Goal: Task Accomplishment & Management: Use online tool/utility

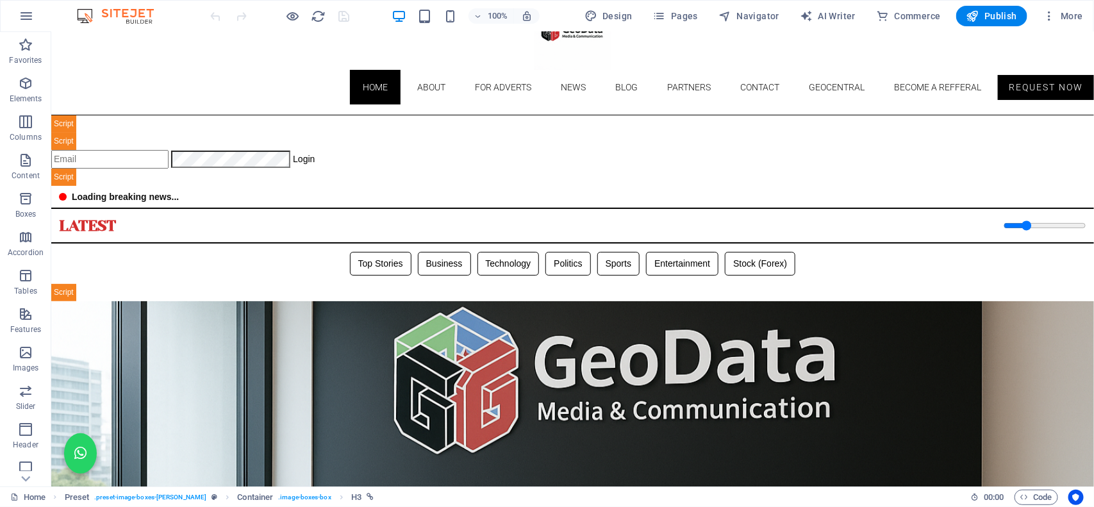
scroll to position [37, 0]
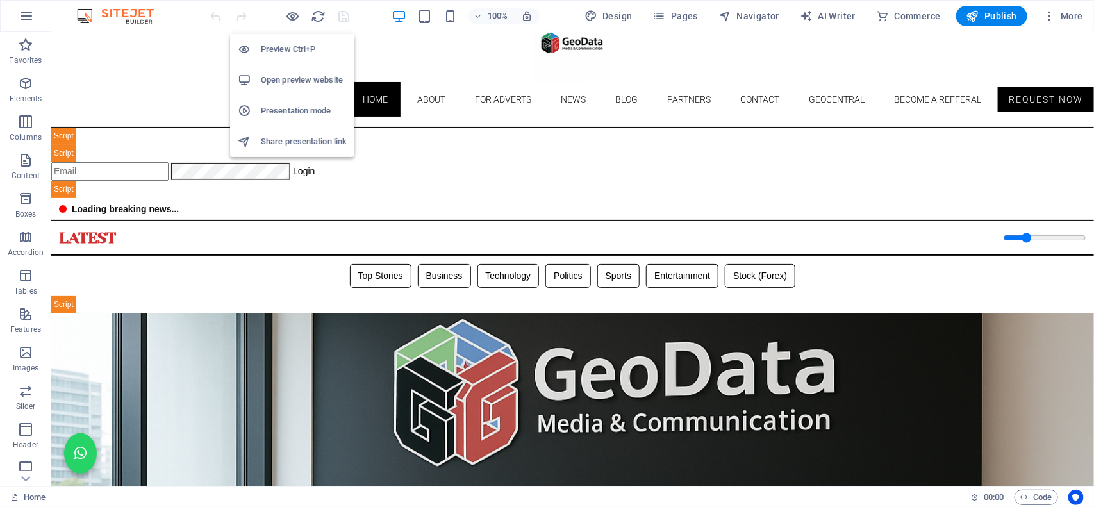
click at [293, 78] on h6 "Open preview website" at bounding box center [304, 79] width 86 height 15
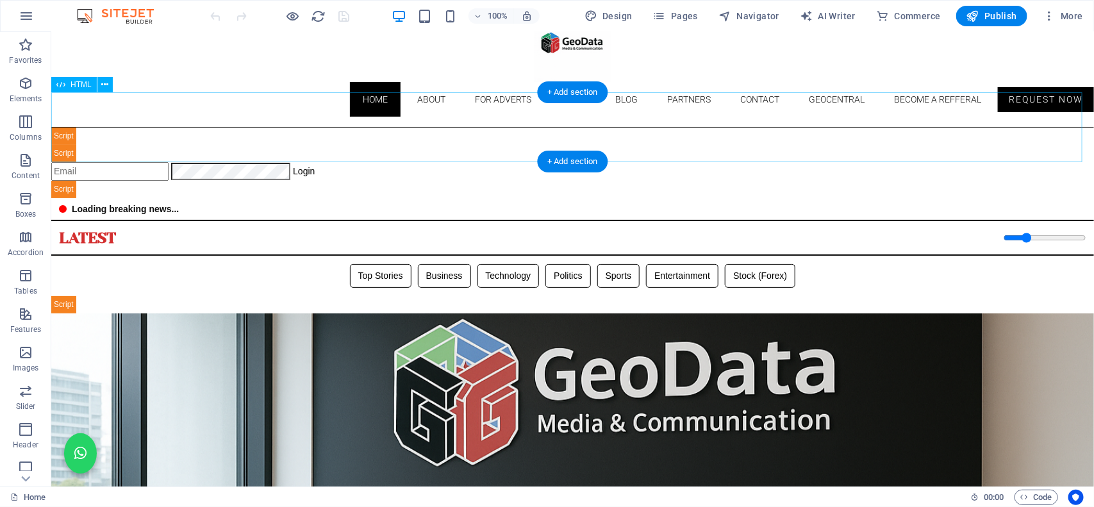
click at [350, 131] on div "Geodata Media & Technology Dashboard ☰ Login Geodata Admin Dashboard Overview A…" at bounding box center [572, 162] width 1043 height 71
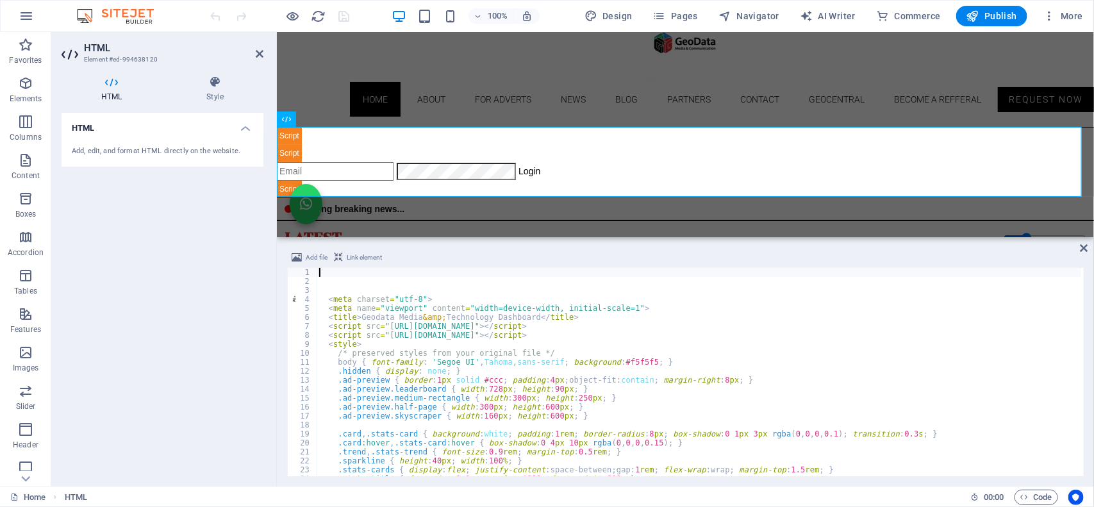
click at [380, 383] on div "< meta charset = "utf-8" > < meta name = "viewport" content = "width=device-wid…" at bounding box center [976, 380] width 1318 height 224
type textarea ".ad-preview { border:1px solid #ccc; padding:4px; object-fit:contain; margin-ri…"
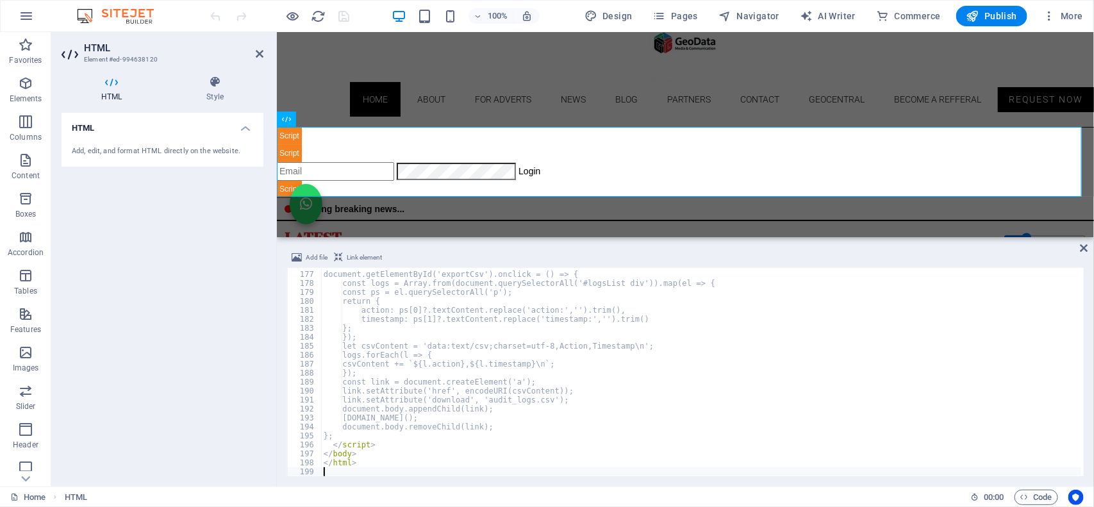
scroll to position [1577, 0]
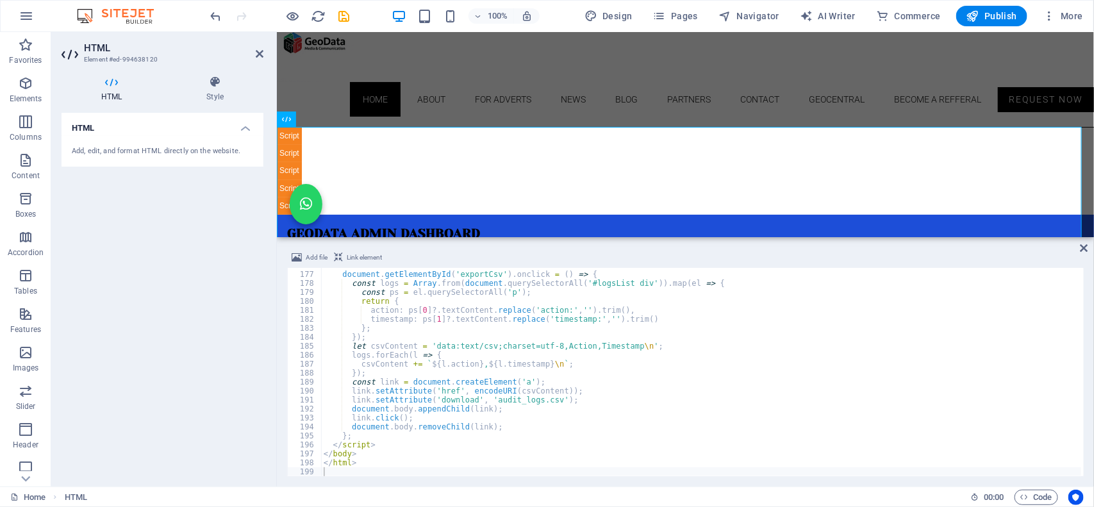
click at [247, 24] on div at bounding box center [280, 16] width 144 height 21
click at [218, 17] on icon "undo" at bounding box center [216, 16] width 15 height 15
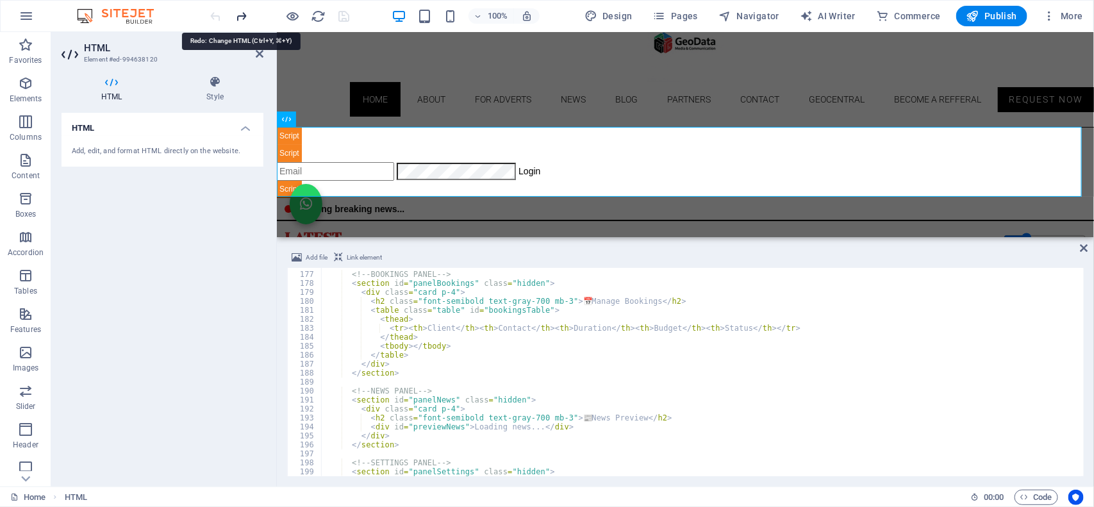
click at [247, 16] on icon "redo" at bounding box center [242, 16] width 15 height 15
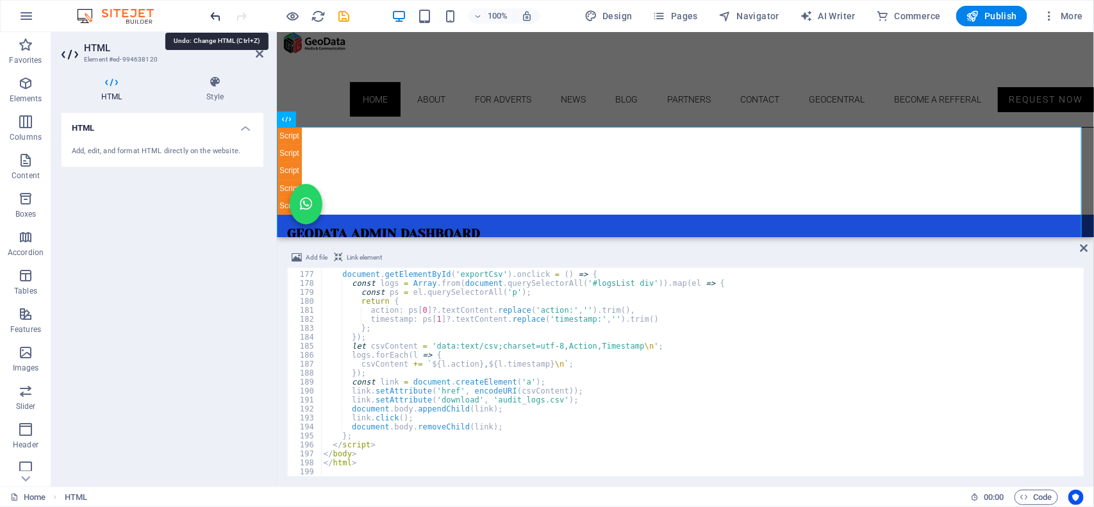
click at [213, 16] on icon "undo" at bounding box center [216, 16] width 15 height 15
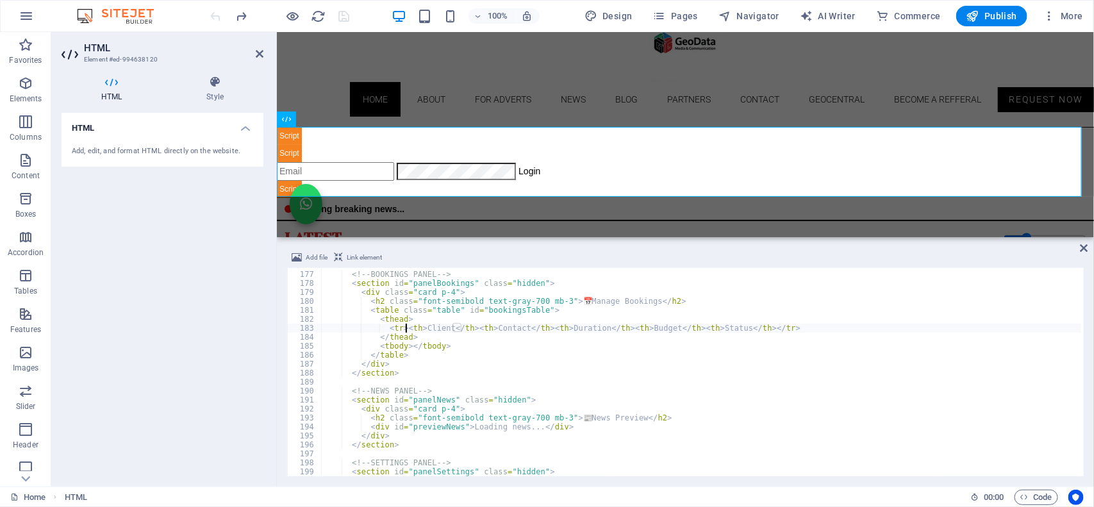
click at [407, 327] on div "<!-- BOOKINGS PANEL --> < section id = "panelBookings" class = "hidden" > < div…" at bounding box center [980, 373] width 1318 height 224
click at [403, 411] on div "<!-- BOOKINGS PANEL --> < section id = "panelBookings" class = "hidden" > < div…" at bounding box center [980, 373] width 1318 height 224
type textarea "<div class="card p-4">"
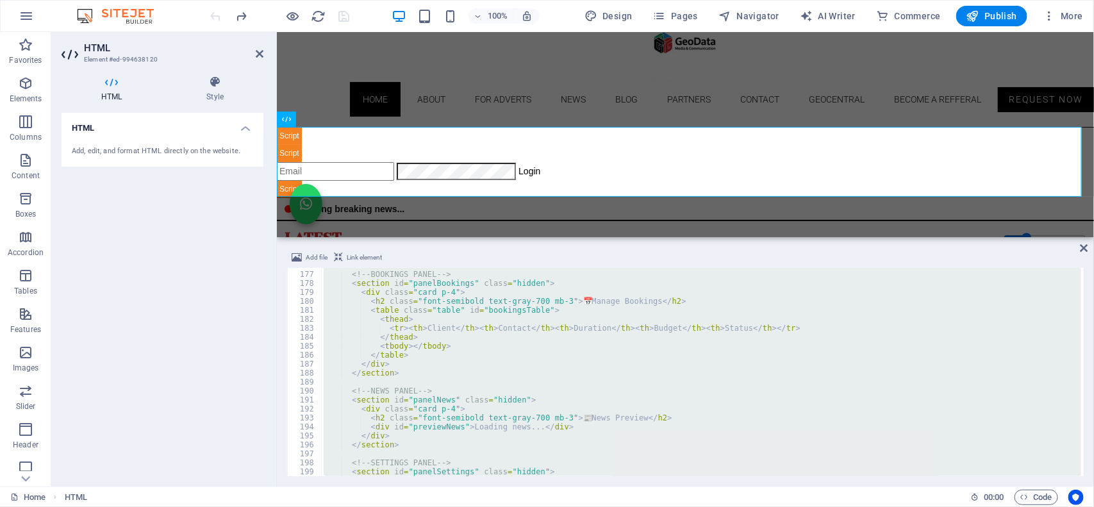
paste textarea
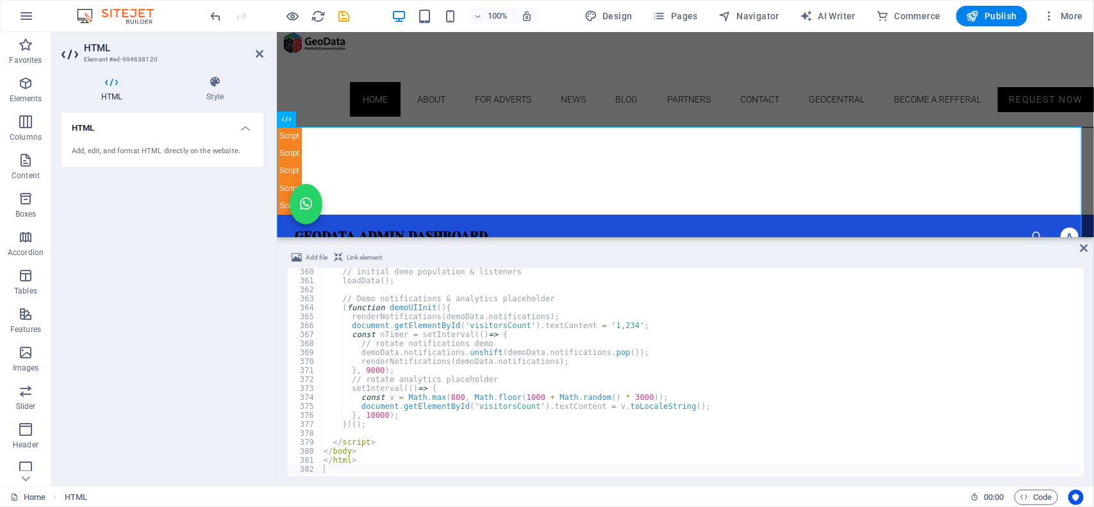
click at [263, 8] on div at bounding box center [267, 15] width 15 height 15
click at [215, 9] on icon "undo" at bounding box center [216, 16] width 15 height 15
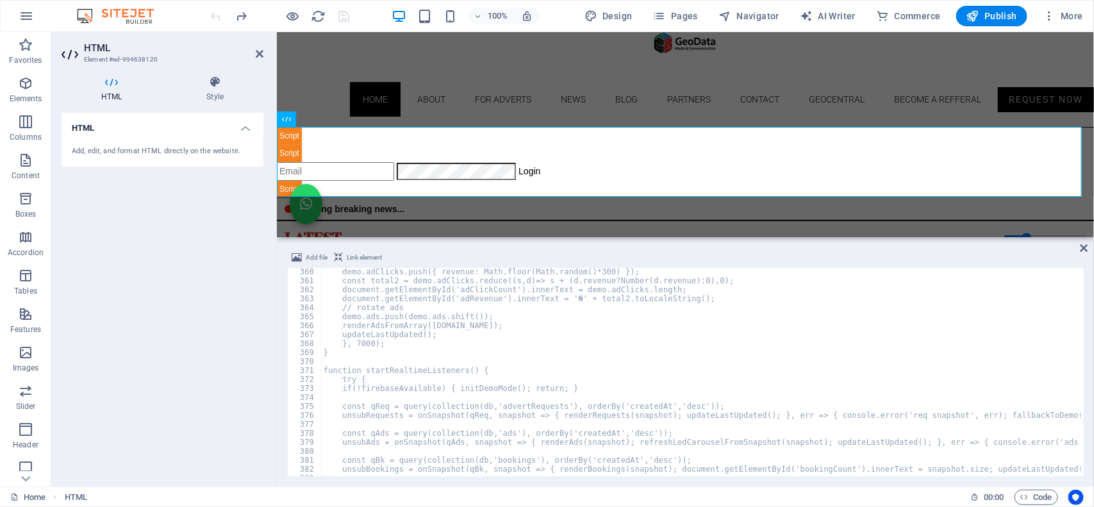
scroll to position [3222, 0]
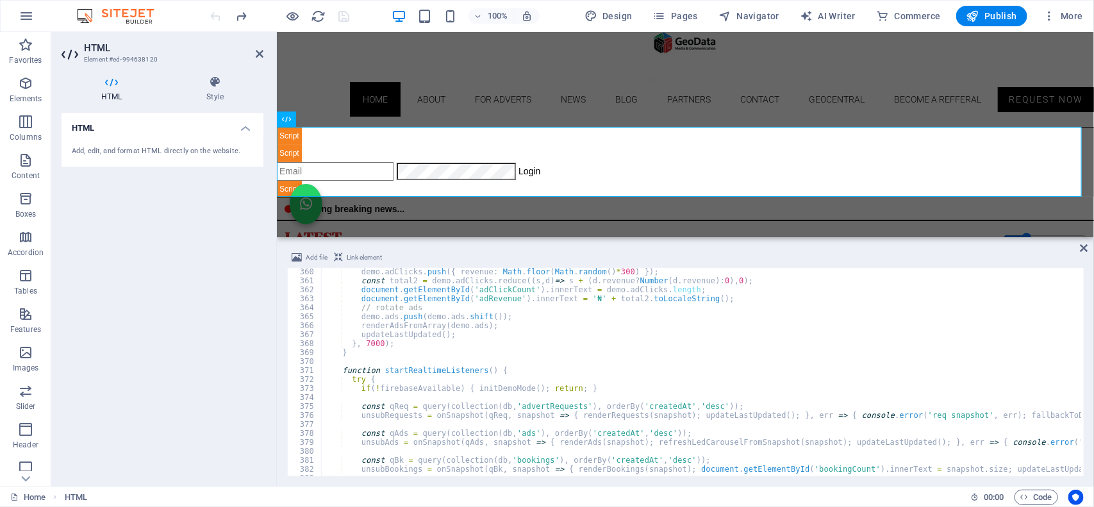
click at [263, 21] on div at bounding box center [267, 15] width 15 height 15
type textarea "}, 7000);"
click at [372, 344] on div "demo . adClicks . push ({ revenue : Math . floor ( Math . random ( ) * 300 ) })…" at bounding box center [980, 379] width 1318 height 224
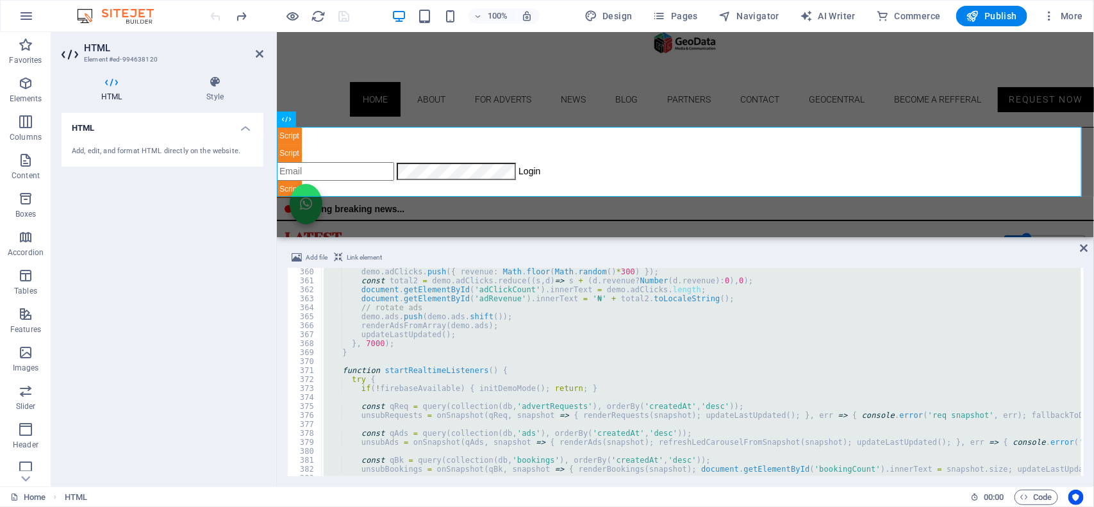
click at [376, 320] on div "demo . adClicks . push ({ revenue : Math . floor ( Math . random ( ) * 300 ) })…" at bounding box center [701, 372] width 760 height 208
type textarea "demo.ads.push(demo.ads.shift());"
click at [388, 363] on div "demo . adClicks . push ({ revenue : Math . floor ( Math . random ( ) * 300 ) })…" at bounding box center [701, 372] width 760 height 208
click at [388, 343] on div "demo . adClicks . push ({ revenue : Math . floor ( Math . random ( ) * 300 ) })…" at bounding box center [701, 372] width 760 height 208
type textarea "}, 7000);"
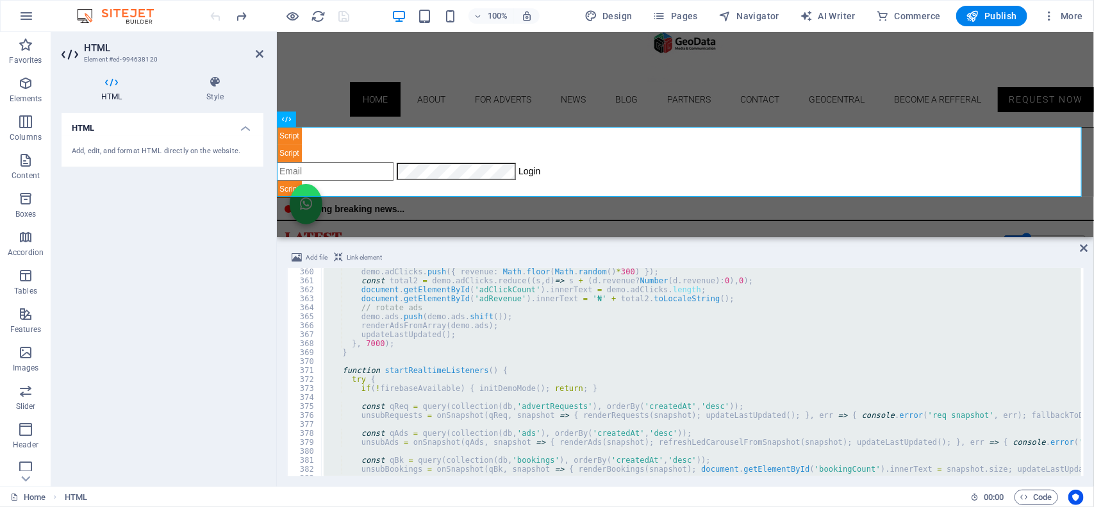
paste textarea
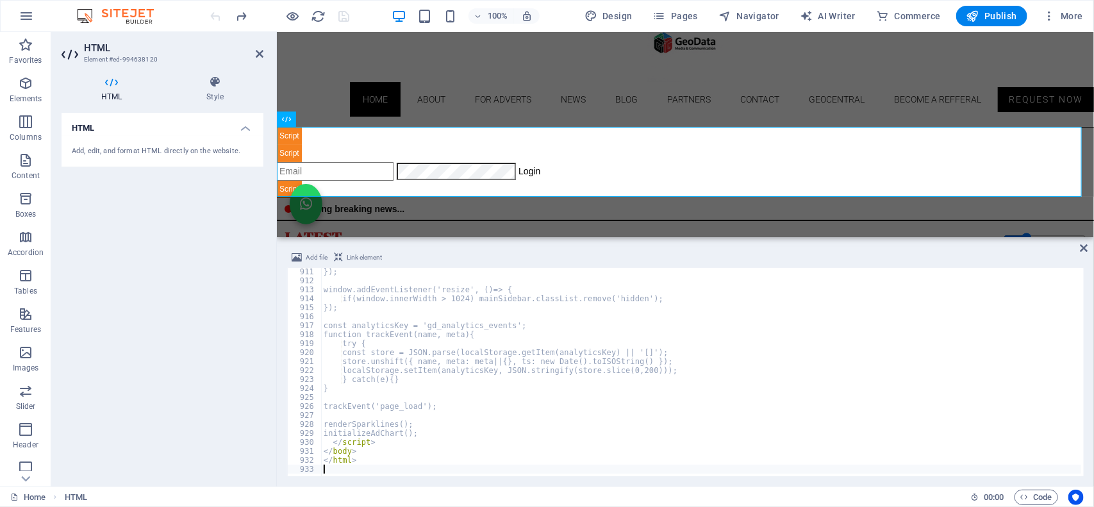
scroll to position [8167, 0]
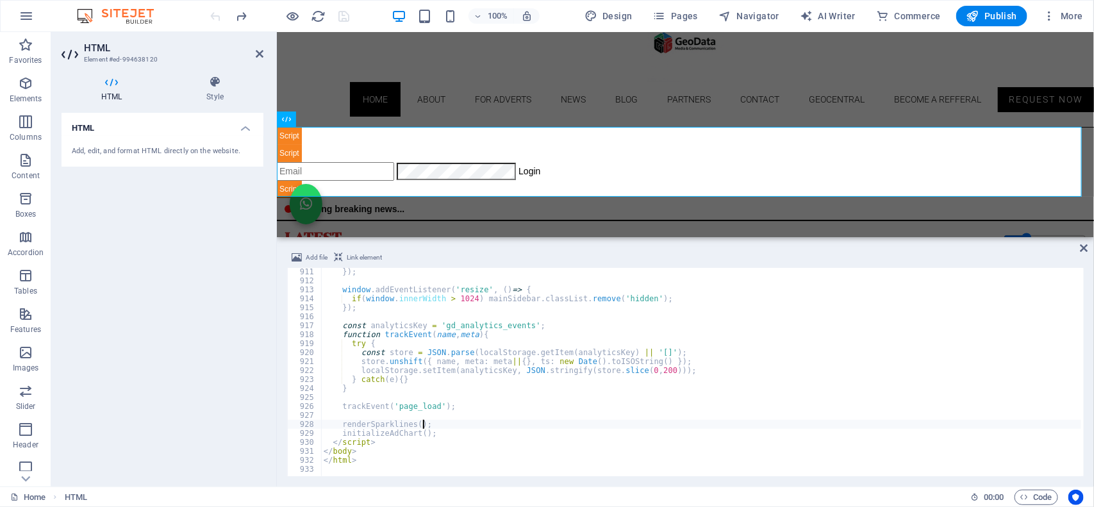
click at [522, 427] on div "}) ; window . addEventListener ( 'resize' , ( ) => { if ( window . innerWidth >…" at bounding box center [980, 379] width 1318 height 224
type textarea "renderSparklines();"
click at [360, 17] on div "100% Design Pages Navigator AI Writer Commerce Publish More" at bounding box center [648, 16] width 880 height 21
click at [338, 16] on icon "save" at bounding box center [344, 16] width 15 height 15
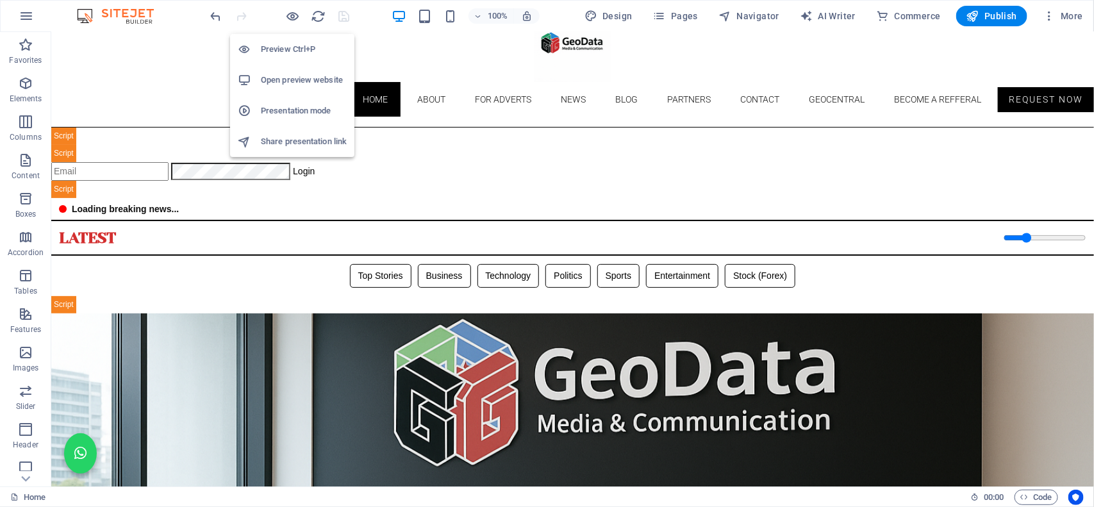
click at [290, 78] on h6 "Open preview website" at bounding box center [304, 79] width 86 height 15
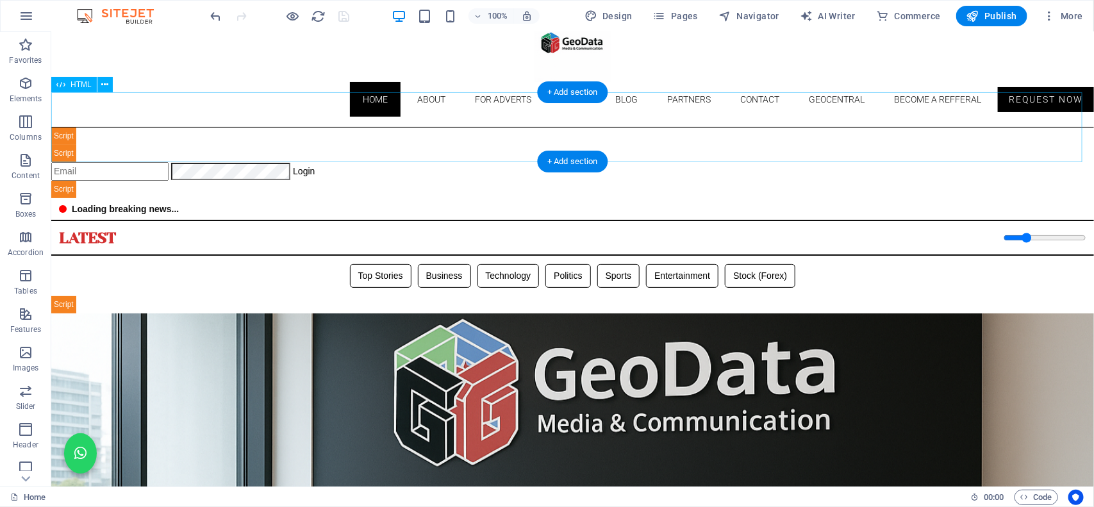
click at [378, 138] on div "Geodata Media & Technology Dashboard ☰ Login Geodata Admin Dashboard Overview A…" at bounding box center [572, 162] width 1043 height 71
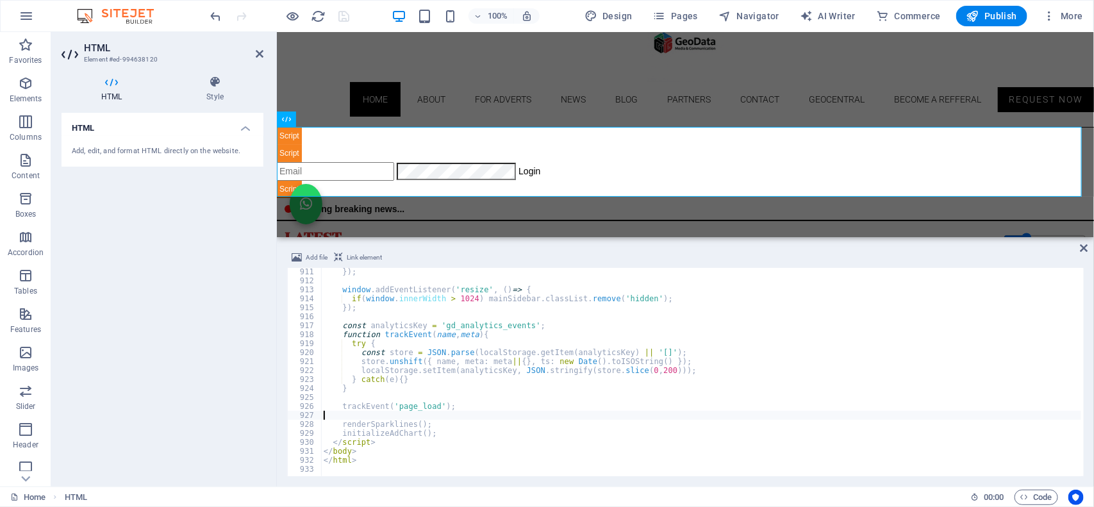
click at [362, 420] on div "}) ; window . addEventListener ( 'resize' , ( ) => { if ( window . innerWidth >…" at bounding box center [980, 379] width 1318 height 224
type textarea "</html>"
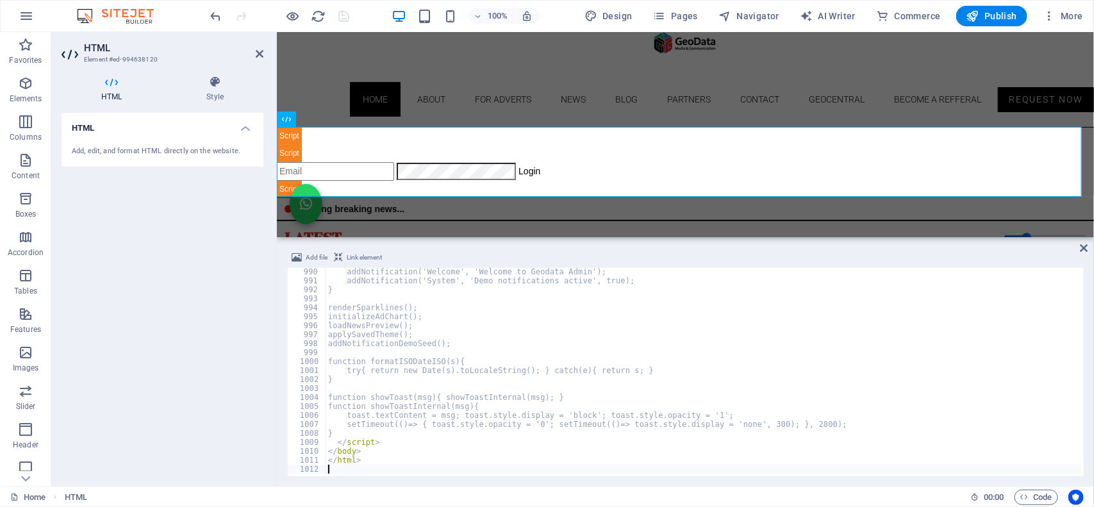
scroll to position [8875, 0]
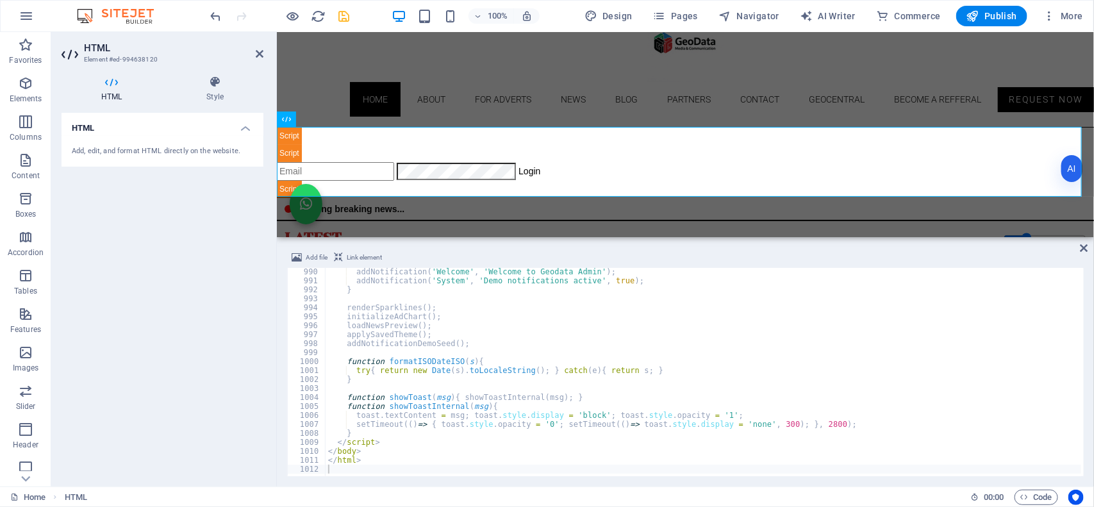
click at [247, 324] on div "HTML Add, edit, and format HTML directly on the website." at bounding box center [163, 294] width 202 height 363
click at [358, 22] on div "100% Design Pages Navigator AI Writer Commerce Publish More" at bounding box center [648, 16] width 880 height 21
click at [347, 21] on icon "save" at bounding box center [344, 16] width 15 height 15
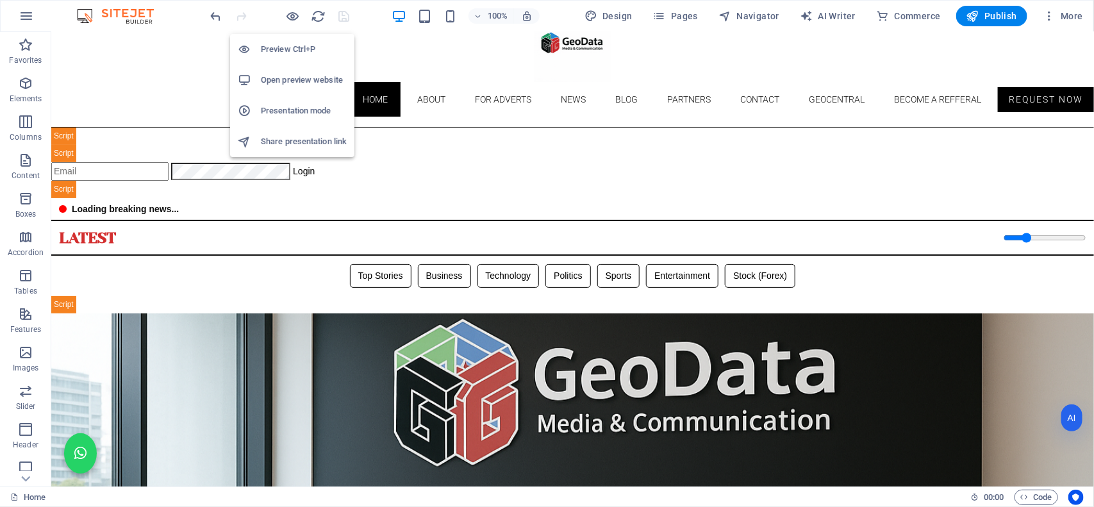
click at [290, 79] on h6 "Open preview website" at bounding box center [304, 79] width 86 height 15
click at [295, 77] on h6 "Open preview website" at bounding box center [304, 79] width 86 height 15
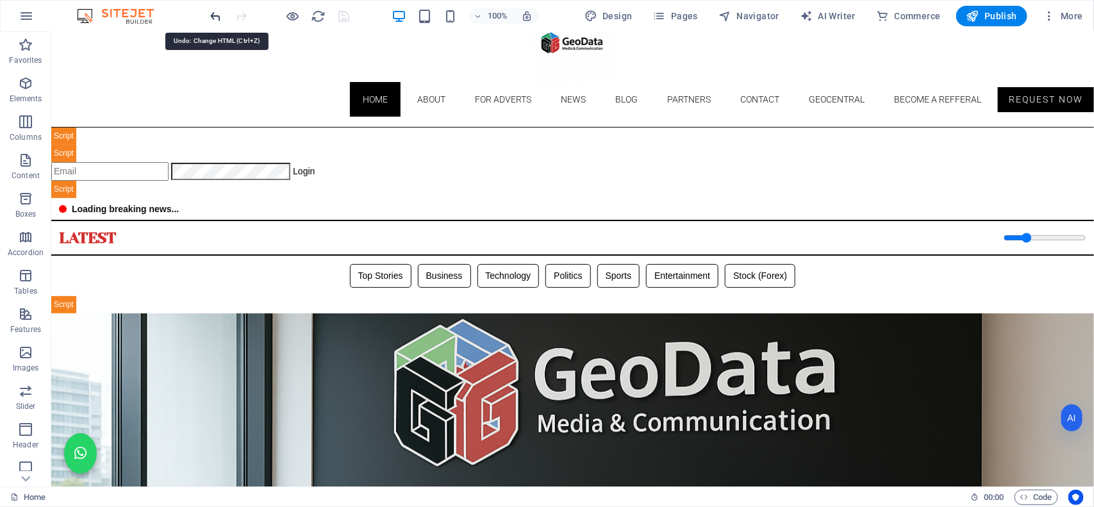
click at [213, 19] on icon "undo" at bounding box center [216, 16] width 15 height 15
click at [340, 15] on icon "save" at bounding box center [344, 16] width 15 height 15
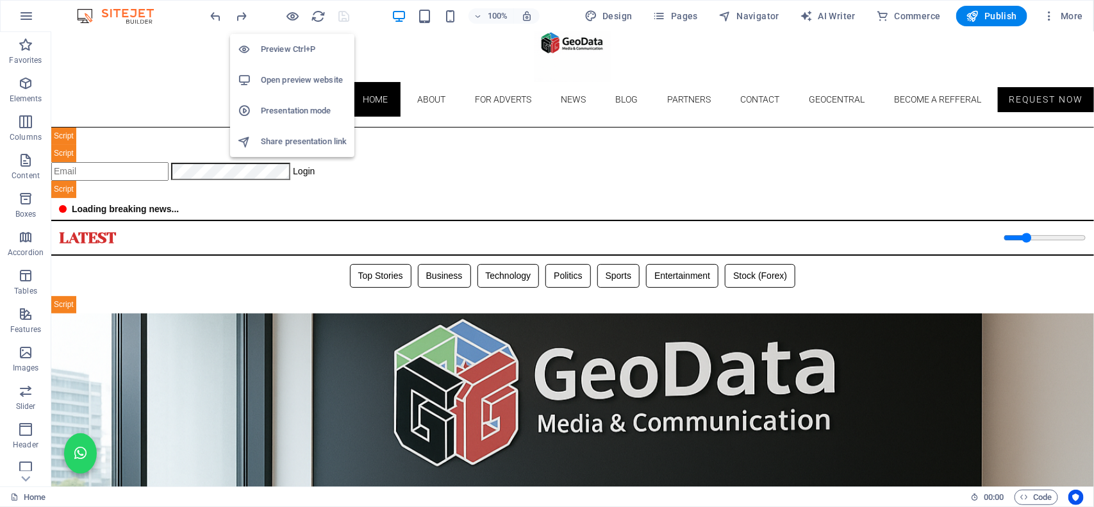
click at [297, 81] on h6 "Open preview website" at bounding box center [304, 79] width 86 height 15
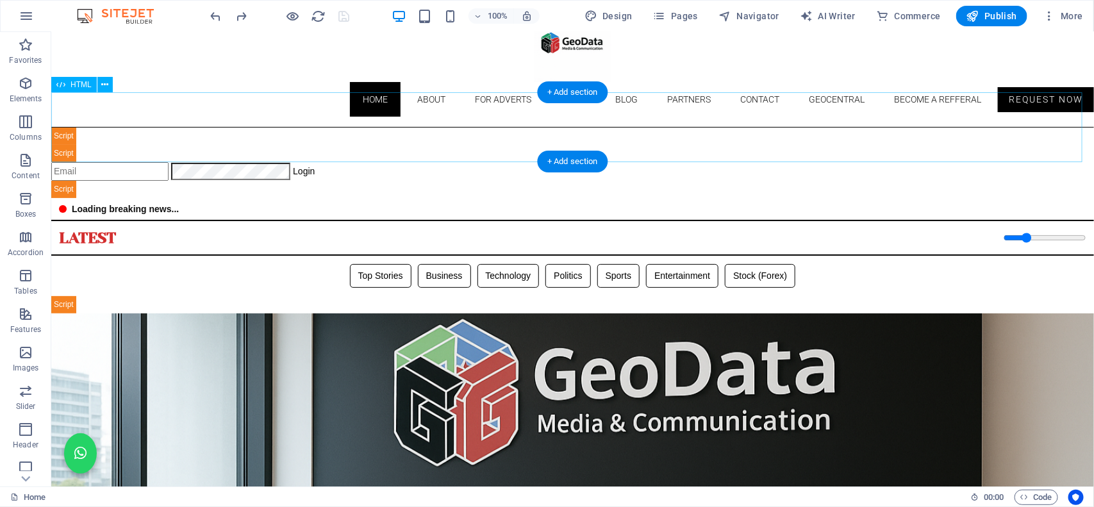
click at [452, 155] on div "Geodata Media & Technology Dashboard ☰ Login Geodata Admin Dashboard Overview A…" at bounding box center [572, 162] width 1043 height 71
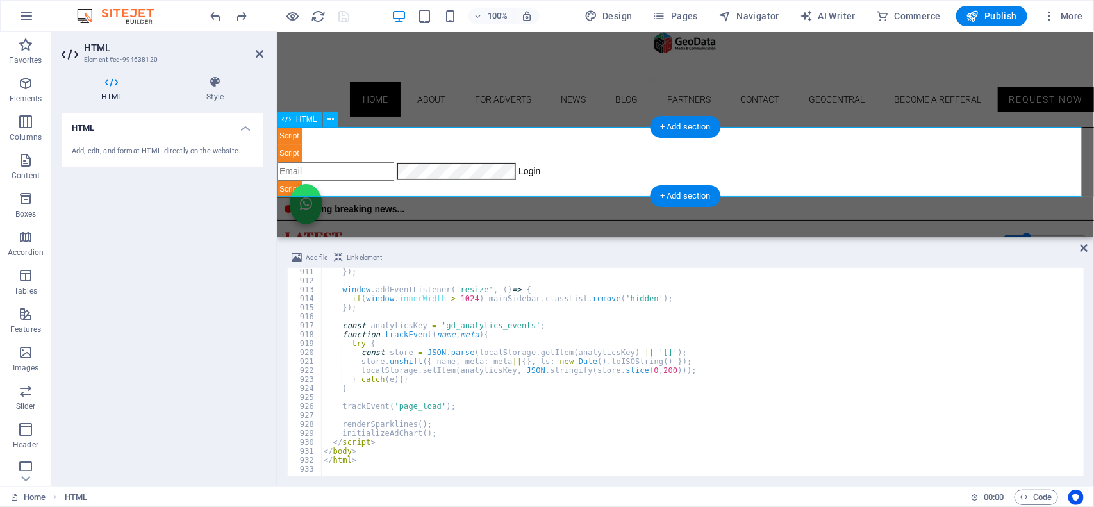
scroll to position [8167, 0]
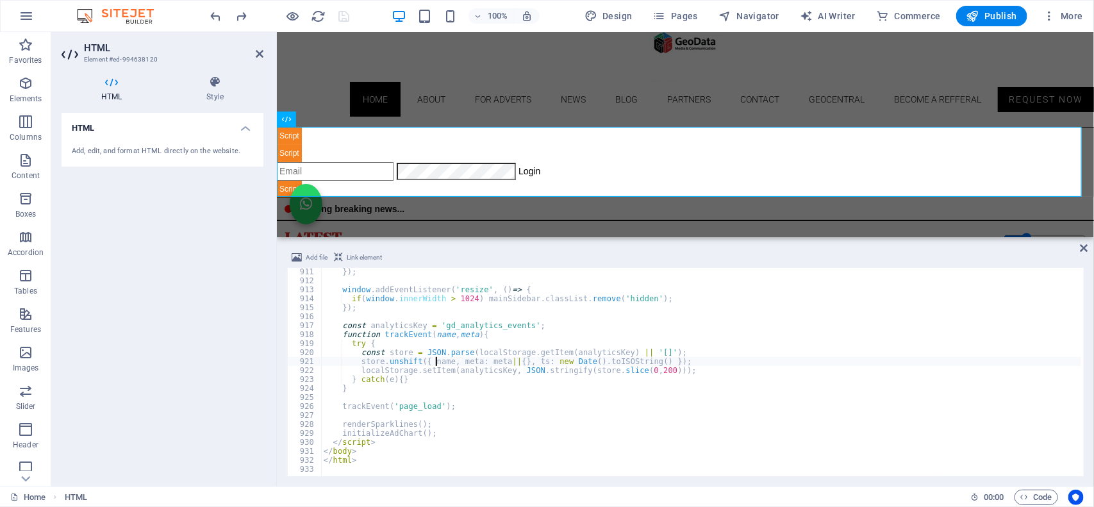
click at [437, 363] on div "}) ; window . addEventListener ( 'resize' , ( ) => { if ( window . innerWidth >…" at bounding box center [980, 379] width 1318 height 224
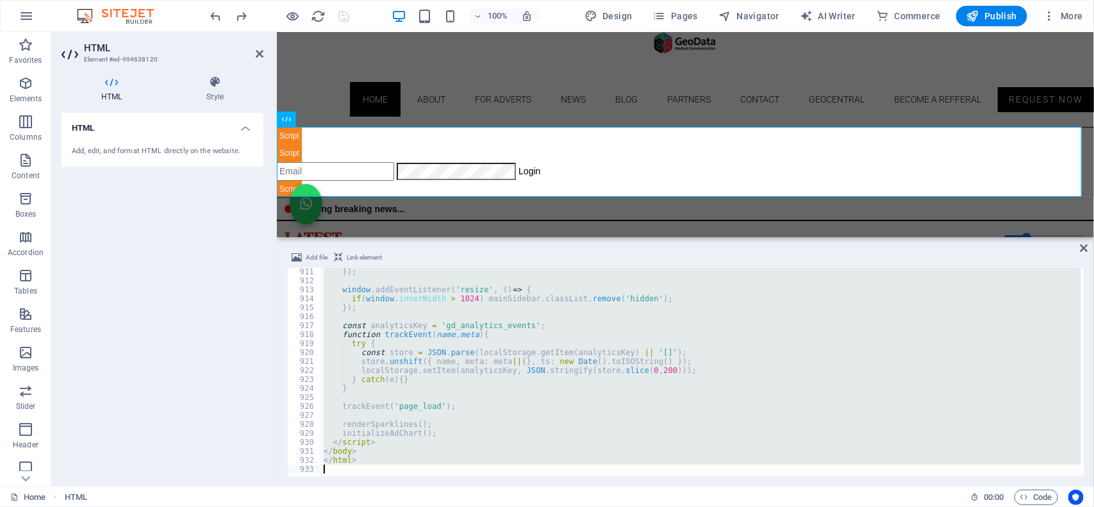
click at [326, 388] on div "}) ; window . addEventListener ( 'resize' , ( ) => { if ( window . innerWidth >…" at bounding box center [701, 372] width 760 height 208
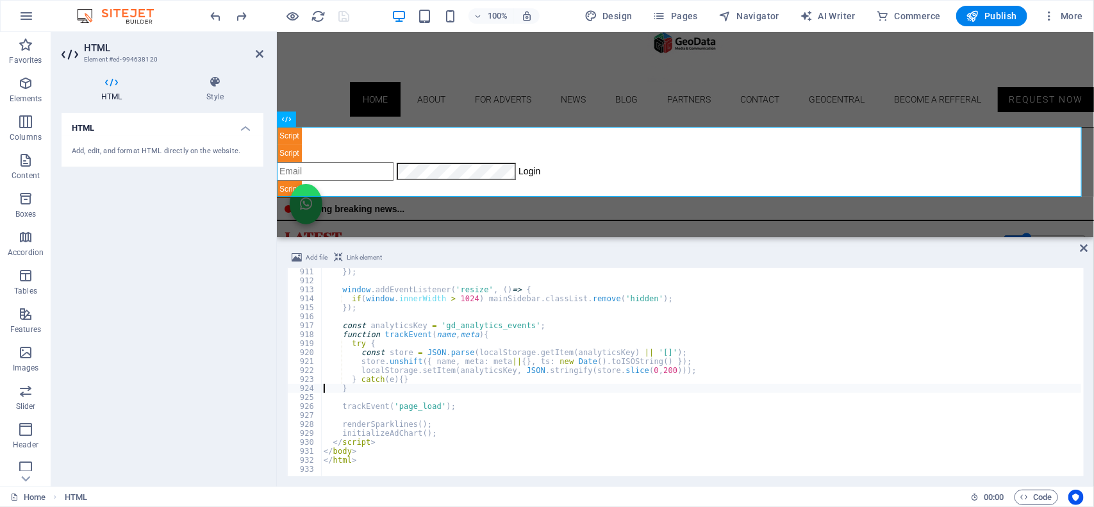
type textarea "</html>"
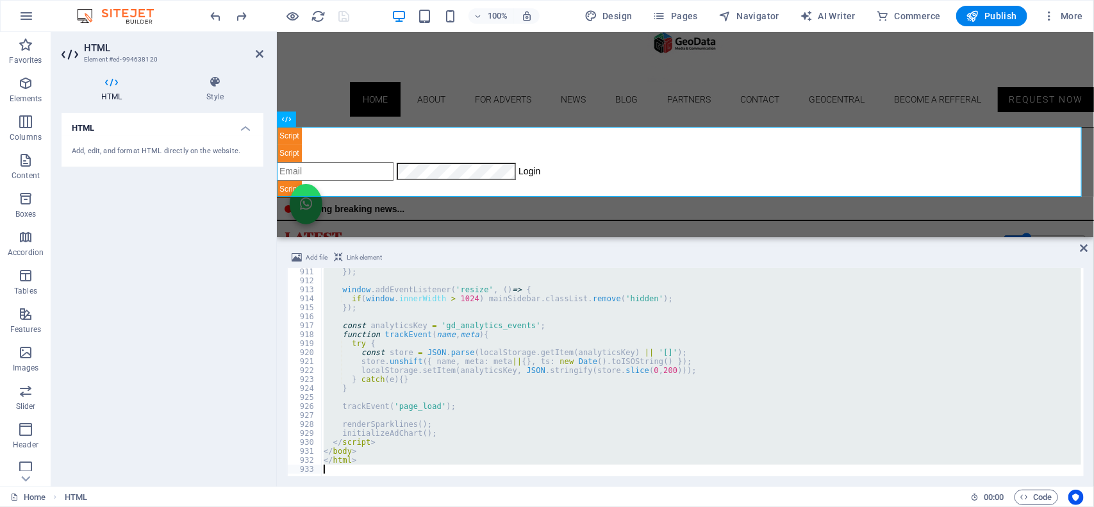
paste textarea
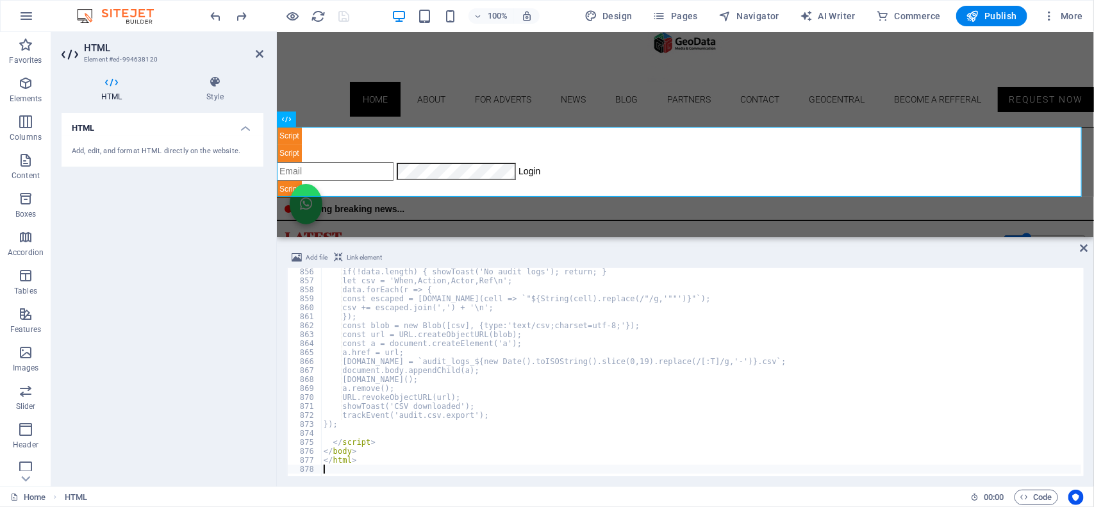
scroll to position [7673, 0]
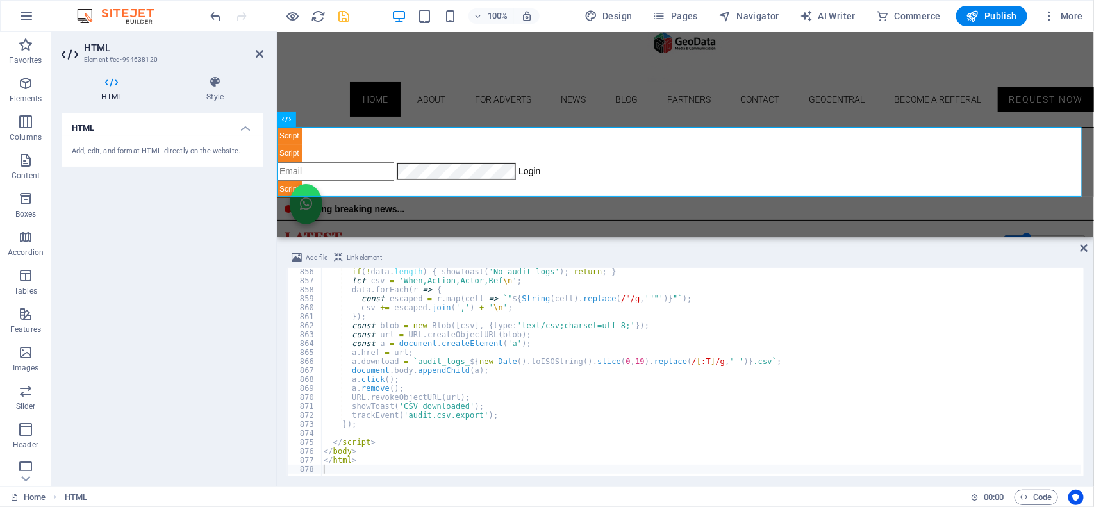
click at [270, 6] on div at bounding box center [280, 16] width 144 height 21
click at [344, 15] on icon "save" at bounding box center [344, 16] width 15 height 15
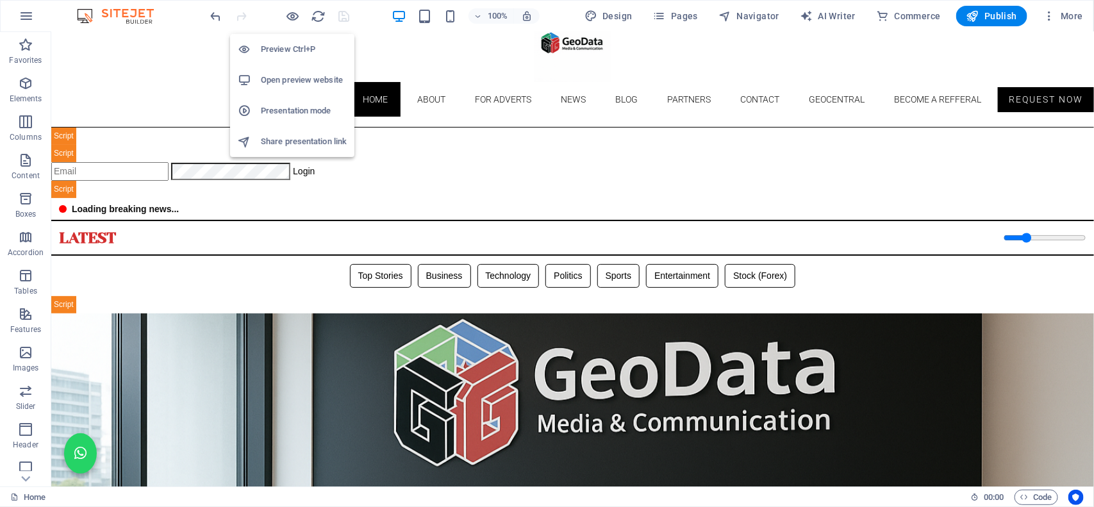
click at [283, 91] on li "Open preview website" at bounding box center [292, 80] width 124 height 31
